Goal: Find specific page/section: Find specific page/section

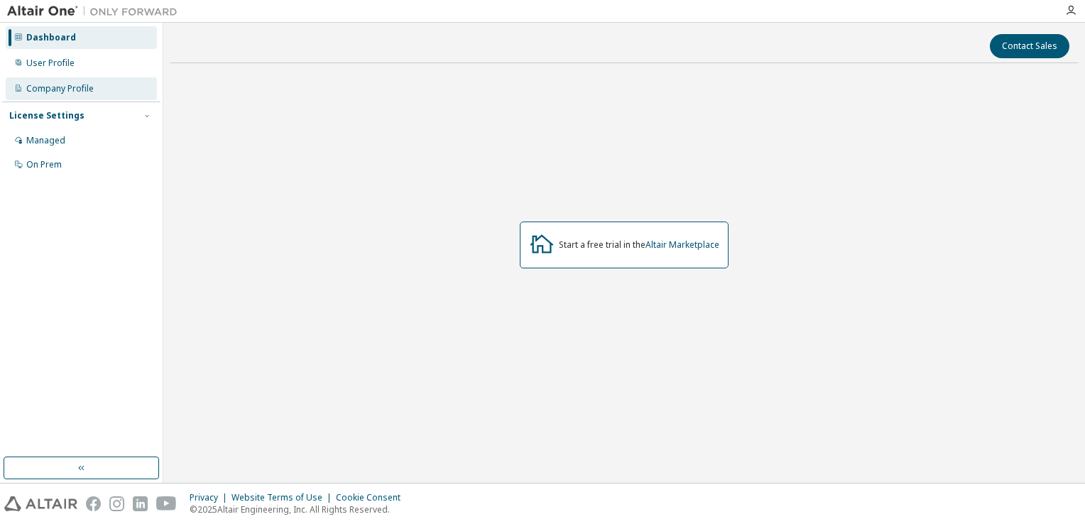
click at [17, 87] on icon at bounding box center [18, 88] width 9 height 9
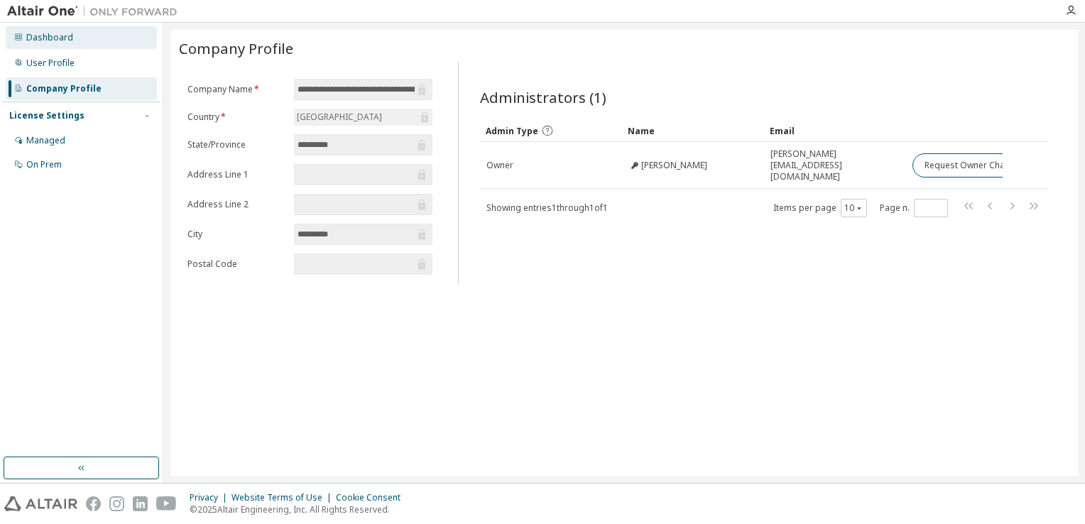
click at [30, 30] on div "Dashboard" at bounding box center [81, 37] width 151 height 23
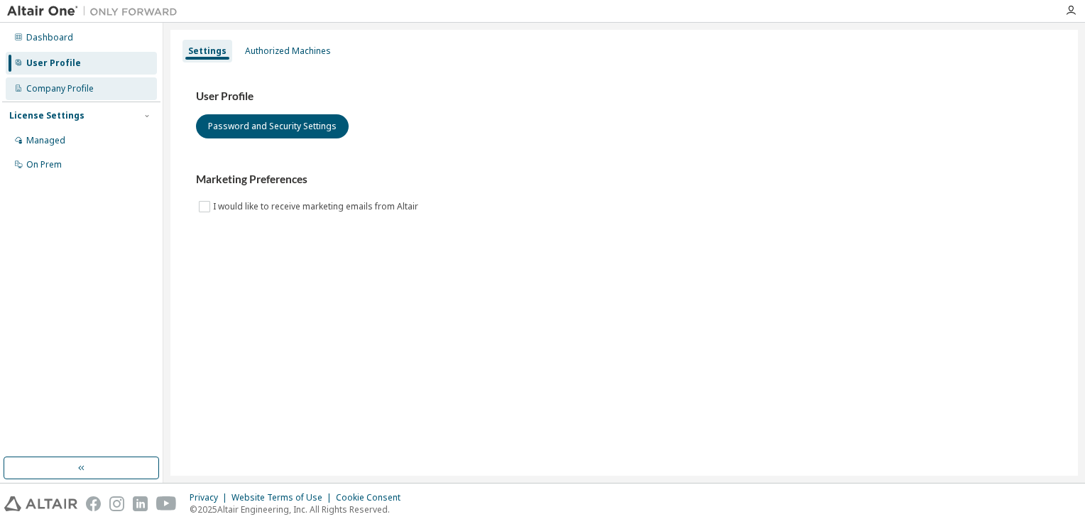
click at [65, 86] on div "Company Profile" at bounding box center [59, 88] width 67 height 11
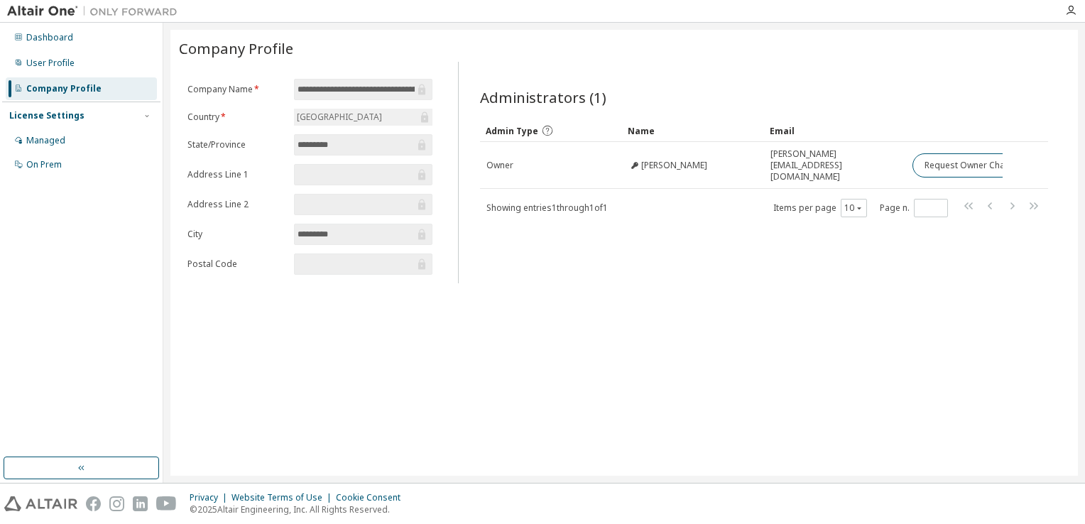
click at [1014, 246] on div "Administrators (1) Clear Load Save Save As Field Operator Value Select filter S…" at bounding box center [764, 176] width 602 height 213
click at [59, 38] on div "Dashboard" at bounding box center [49, 37] width 47 height 11
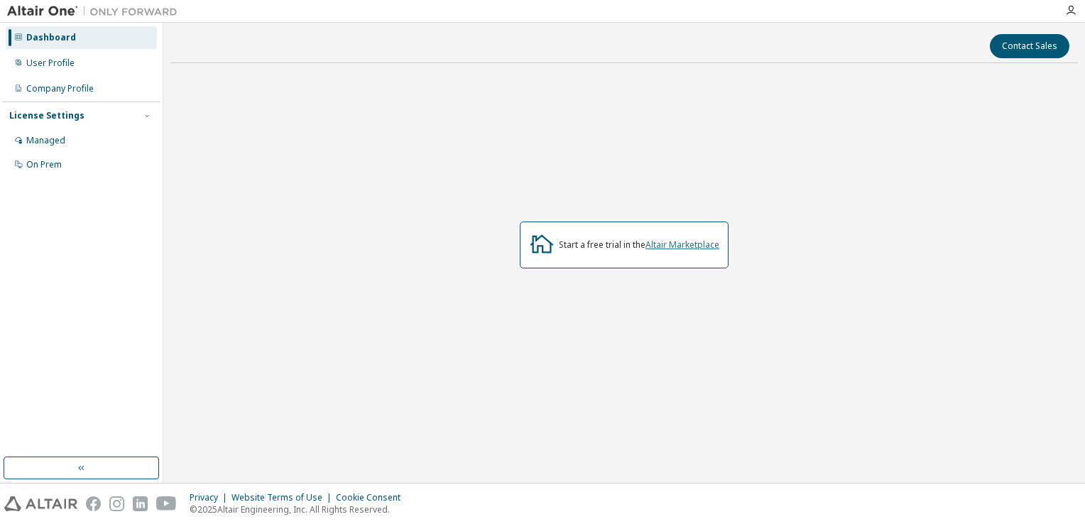
click at [666, 245] on link "Altair Marketplace" at bounding box center [683, 245] width 74 height 12
